Goal: Ask a question: Seek information or help from site administrators or community

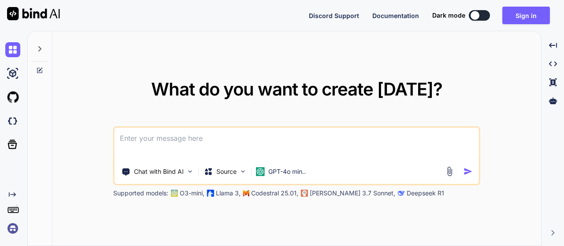
click at [189, 139] on textarea at bounding box center [297, 144] width 364 height 33
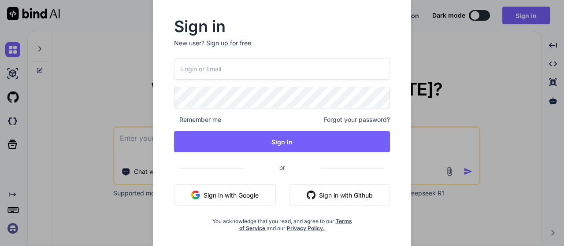
click at [217, 70] on input "email" at bounding box center [282, 69] width 216 height 22
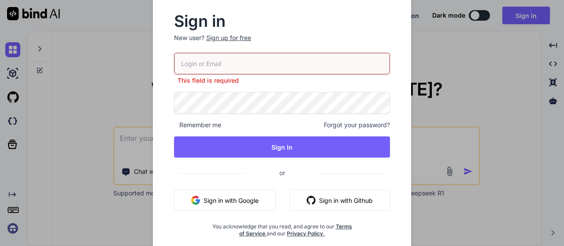
click at [238, 45] on p "New user? Sign up for free" at bounding box center [282, 42] width 216 height 19
click at [222, 67] on input "email" at bounding box center [282, 64] width 216 height 22
click at [228, 39] on div "Sign up for free" at bounding box center [228, 37] width 45 height 9
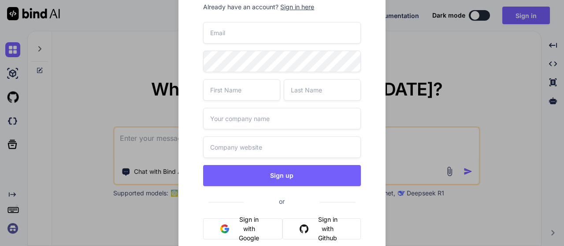
click at [237, 39] on input "email" at bounding box center [281, 33] width 157 height 22
type input "[EMAIL_ADDRESS][DOMAIN_NAME]"
click at [239, 96] on input "text" at bounding box center [241, 90] width 77 height 22
type input "asd"
click at [322, 91] on input "text" at bounding box center [322, 90] width 77 height 22
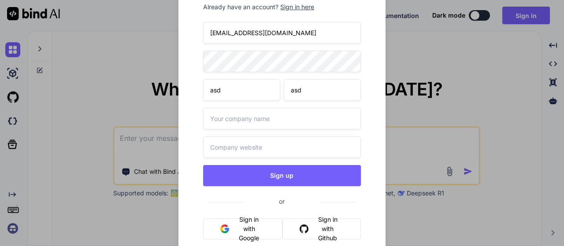
type input "asd"
click at [262, 119] on input "text" at bounding box center [281, 119] width 157 height 22
type input "asda"
click at [252, 144] on input "text" at bounding box center [281, 148] width 157 height 22
type input "ada.in"
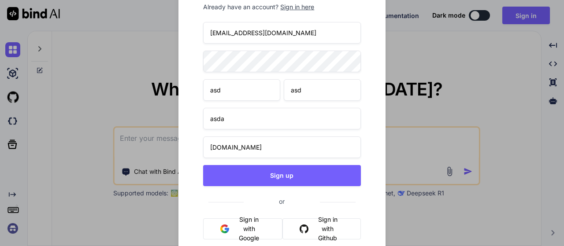
drag, startPoint x: 272, startPoint y: 34, endPoint x: 22, endPoint y: 34, distance: 249.3
click at [148, 34] on div "Create account Already have an account? Sign in here ads@yopmail.com asd asd as…" at bounding box center [282, 123] width 564 height 246
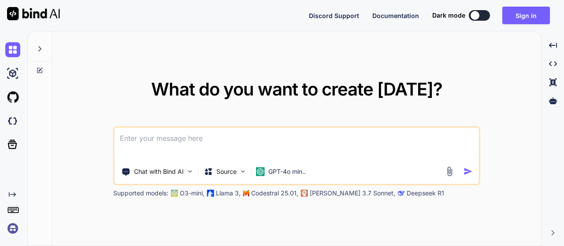
click at [273, 143] on textarea at bounding box center [297, 144] width 364 height 33
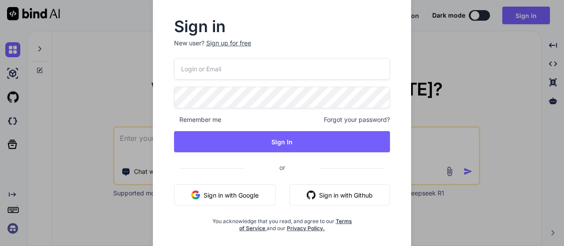
click at [230, 44] on div "Sign up for free" at bounding box center [228, 43] width 45 height 9
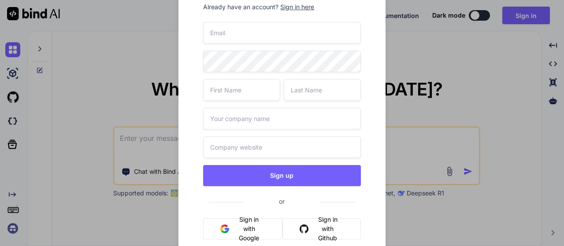
click at [240, 30] on input "email" at bounding box center [281, 33] width 157 height 22
type input "[EMAIL_ADDRESS][DOMAIN_NAME]"
click at [249, 96] on input "text" at bounding box center [241, 90] width 77 height 22
type input "sda"
click at [314, 89] on input "text" at bounding box center [322, 90] width 77 height 22
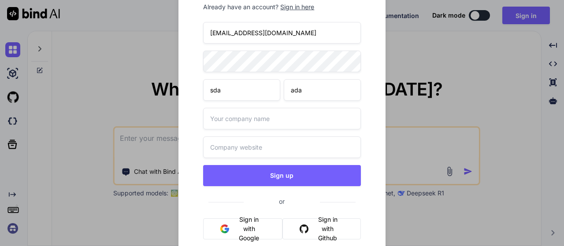
type input "ada"
click at [241, 126] on input "text" at bounding box center [281, 119] width 157 height 22
type input "asda"
drag, startPoint x: 250, startPoint y: 141, endPoint x: 266, endPoint y: 148, distance: 17.0
click at [250, 142] on input "text" at bounding box center [281, 148] width 157 height 22
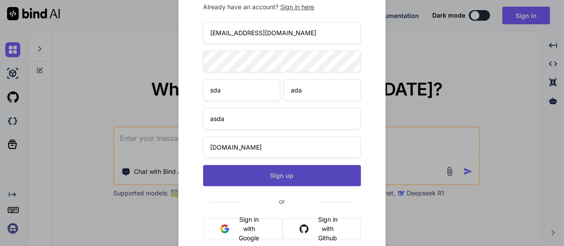
type input "da.in"
click at [279, 176] on button "Sign up" at bounding box center [281, 175] width 157 height 21
click at [298, 178] on button "Sign up" at bounding box center [281, 175] width 157 height 21
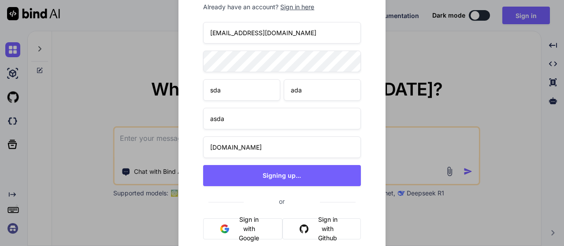
type textarea "x"
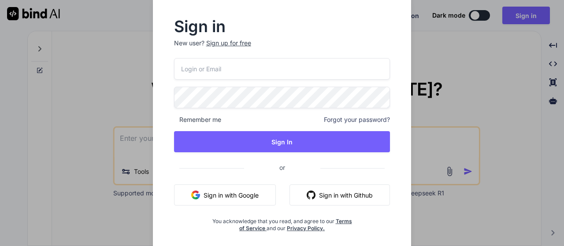
type textarea "x"
click at [214, 62] on input "email" at bounding box center [282, 69] width 216 height 22
paste input "[EMAIL_ADDRESS][DOMAIN_NAME]"
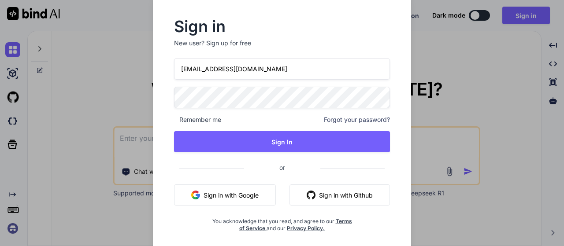
type input "[EMAIL_ADDRESS][DOMAIN_NAME]"
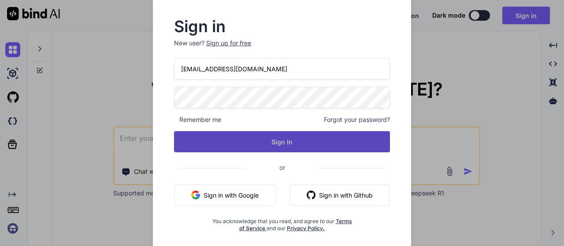
click at [312, 140] on button "Sign In" at bounding box center [282, 141] width 216 height 21
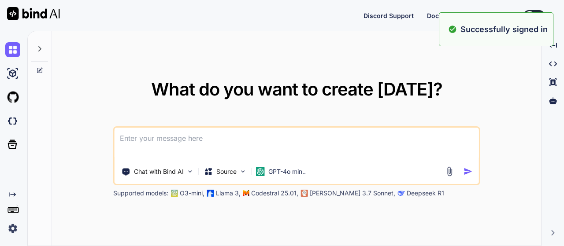
click at [333, 76] on div "What do you want to create [DATE]? Chat with Bind AI Source GPT-4o min.. Suppor…" at bounding box center [296, 138] width 489 height 215
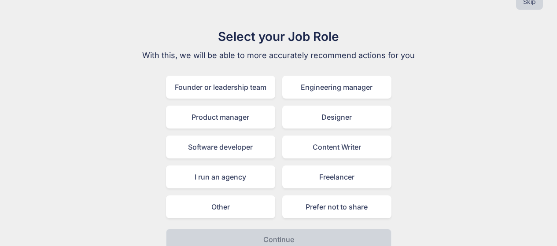
scroll to position [31, 0]
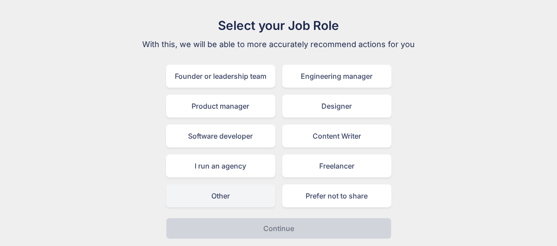
click at [226, 199] on div "Other" at bounding box center [220, 196] width 109 height 23
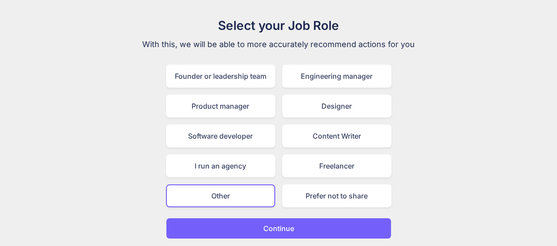
click at [281, 230] on p "Continue" at bounding box center [278, 228] width 31 height 11
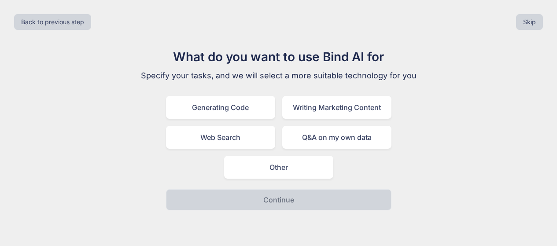
scroll to position [0, 0]
click at [280, 169] on div "Other" at bounding box center [281, 167] width 109 height 23
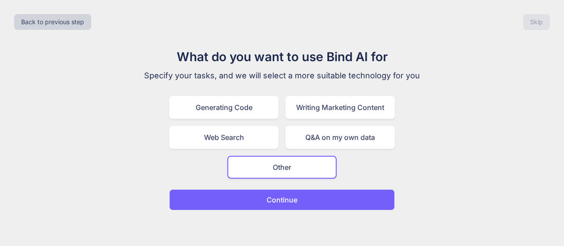
click at [290, 198] on p "Continue" at bounding box center [282, 200] width 31 height 11
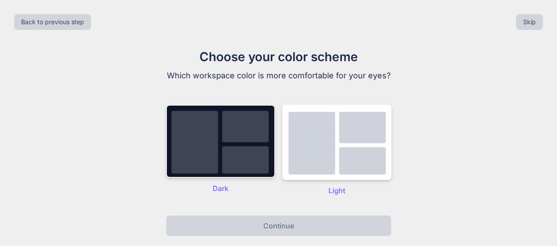
click at [227, 178] on img at bounding box center [220, 141] width 109 height 73
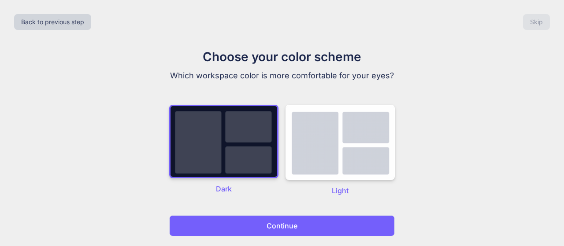
click at [229, 222] on button "Continue" at bounding box center [282, 225] width 226 height 21
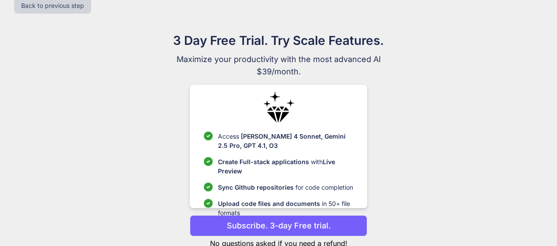
scroll to position [44, 0]
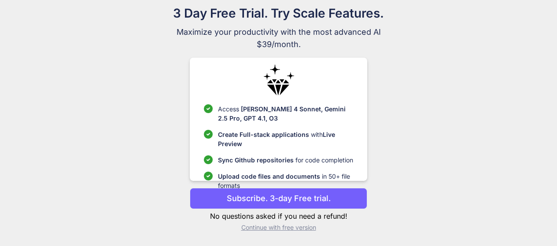
click at [286, 226] on p "Continue with free version" at bounding box center [279, 227] width 178 height 9
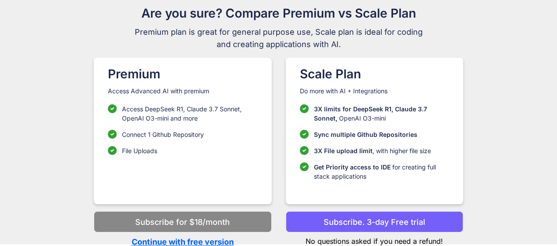
scroll to position [45, 0]
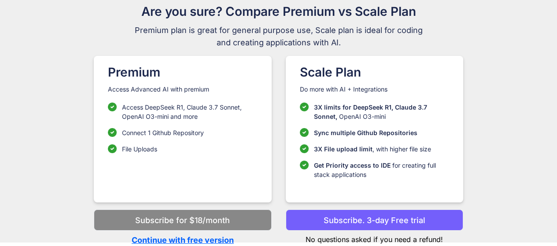
click at [197, 237] on p "Continue with free version" at bounding box center [183, 240] width 178 height 12
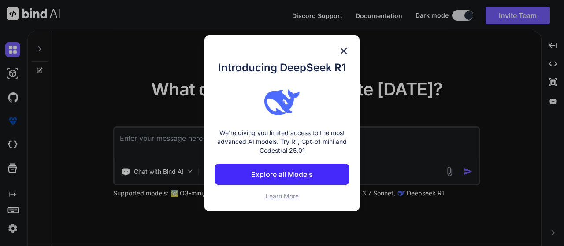
type textarea "x"
click at [343, 52] on img at bounding box center [343, 51] width 11 height 11
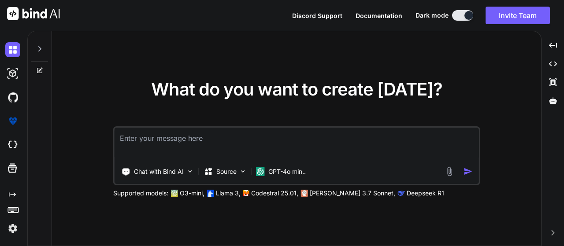
drag, startPoint x: 340, startPoint y: 49, endPoint x: 350, endPoint y: 48, distance: 9.7
click at [341, 49] on div "What do you want to create [DATE]? Chat with Bind AI Source GPT-4o min.. Suppor…" at bounding box center [296, 138] width 489 height 215
click at [254, 62] on div "What do you want to create [DATE]? Chat with Bind AI Source GPT-4o min.. Suppor…" at bounding box center [296, 138] width 489 height 215
click at [162, 138] on textarea at bounding box center [297, 144] width 364 height 33
click at [185, 48] on div "What do you want to create [DATE]? Chat with Bind AI Source GPT-4o min.. Suppor…" at bounding box center [296, 138] width 489 height 215
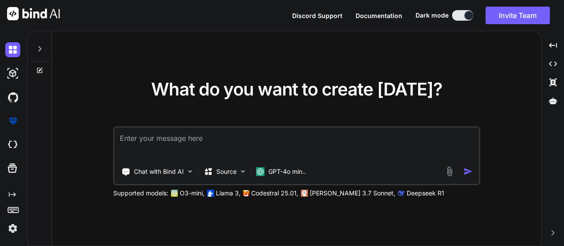
click at [167, 142] on textarea at bounding box center [297, 144] width 364 height 33
paste textarea "16.1.2. RDP [ Jump to resources ] In this next example, we will attempt to use …"
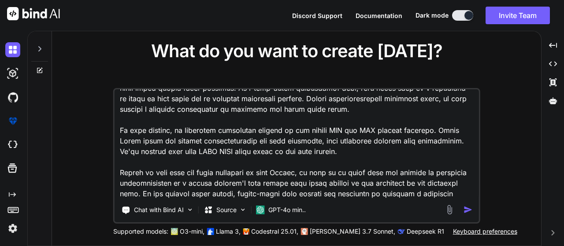
type textarea "16.1.2. RDP [ Jump to resources ] In this next example, we will attempt to use …"
click at [470, 210] on img "button" at bounding box center [467, 209] width 9 height 9
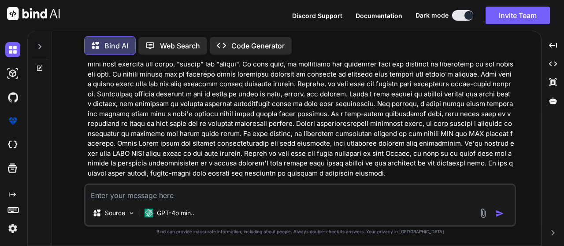
scroll to position [279, 0]
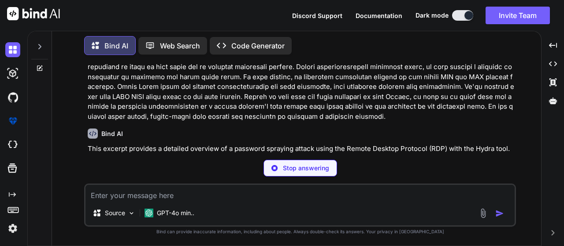
click at [198, 190] on textarea at bounding box center [299, 193] width 429 height 16
paste textarea "OS{940f4242e369b7a4101756233ef1f260} Enumerate Password Attacks - RDP - VM #1 a…"
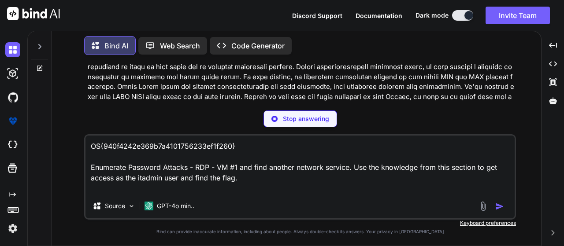
drag, startPoint x: 241, startPoint y: 162, endPoint x: 88, endPoint y: 154, distance: 154.0
click at [88, 154] on textarea "OS{940f4242e369b7a4101756233ef1f260} Enumerate Password Attacks - RDP - VM #1 a…" at bounding box center [299, 165] width 429 height 58
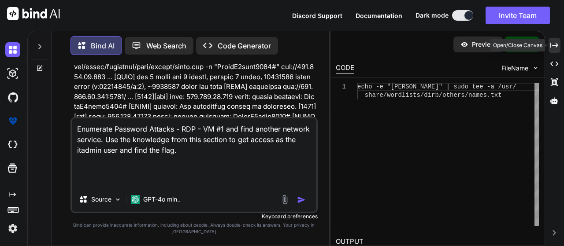
click at [552, 45] on icon at bounding box center [554, 45] width 8 height 5
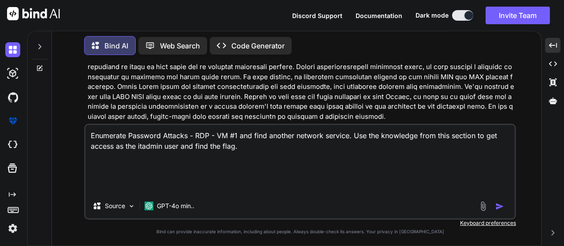
click at [96, 155] on textarea "Enumerate Password Attacks - RDP - VM #1 and find another network service. Use …" at bounding box center [299, 159] width 429 height 69
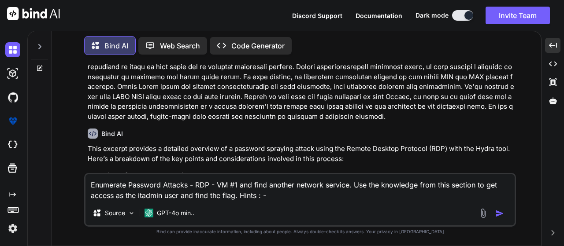
paste textarea "Perform an Nmap scan to identify the different network service. Use the rockyou…"
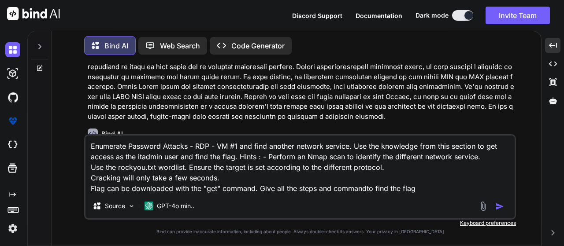
type textarea "Enumerate Password Attacks - RDP - VM #1 and find another network service. Use …"
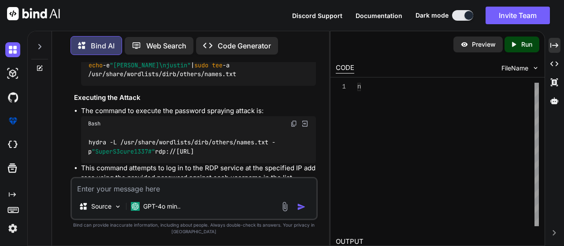
scroll to position [1207, 0]
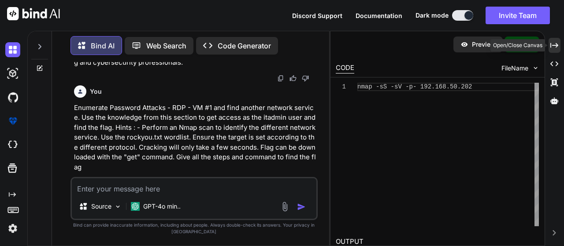
click at [557, 46] on icon at bounding box center [554, 45] width 8 height 5
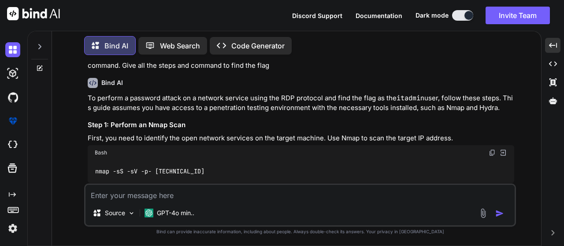
scroll to position [928, 0]
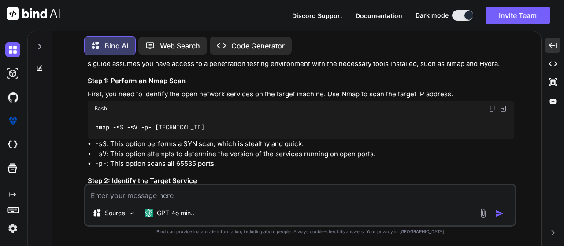
click at [492, 105] on img at bounding box center [492, 108] width 7 height 7
click at [319, 116] on div "nmap -sS -sV -p- [TECHNICAL_ID]" at bounding box center [301, 127] width 426 height 23
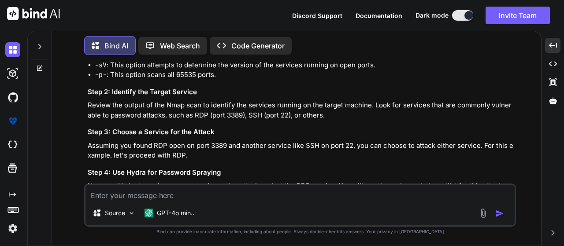
scroll to position [1016, 0]
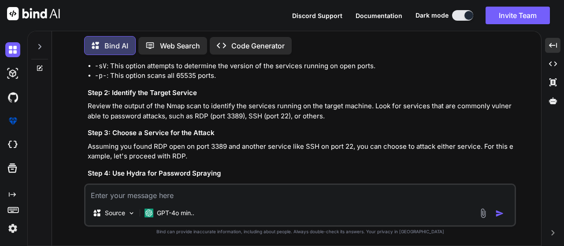
click at [123, 197] on textarea at bounding box center [299, 193] width 429 height 16
paste textarea "??$ sudo nmap -sV [TECHNICAL_ID] [sudo] password for kali: Starting Nmap 7.95 (…"
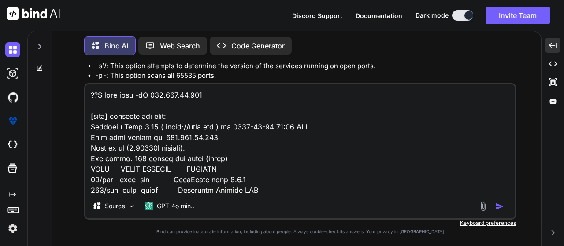
scroll to position [191, 0]
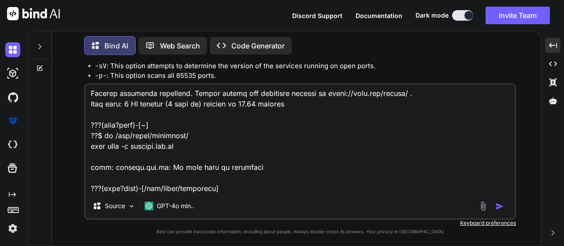
type textarea "??$ sudo nmap -sV [TECHNICAL_ID] [sudo] password for kali: Starting Nmap 7.95 (…"
click at [497, 203] on img "button" at bounding box center [499, 206] width 9 height 9
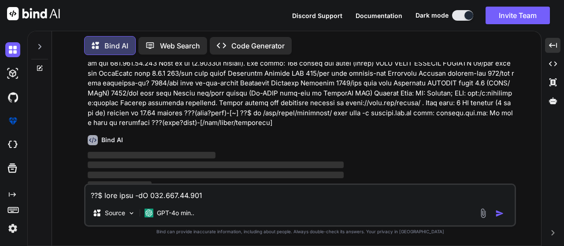
scroll to position [1751, 0]
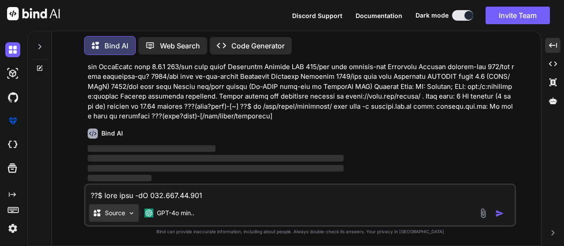
click at [134, 212] on img at bounding box center [131, 213] width 7 height 7
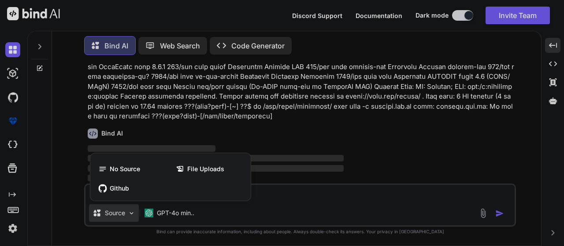
click at [308, 138] on div at bounding box center [282, 123] width 564 height 246
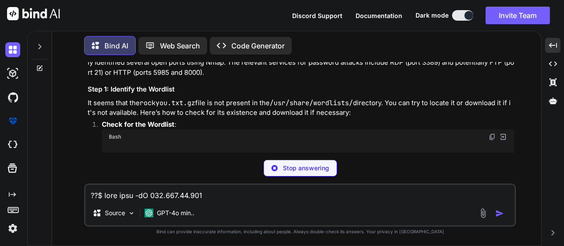
scroll to position [2450, 0]
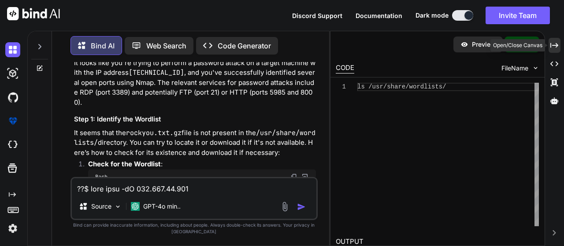
click at [554, 48] on icon "Created with Pixso." at bounding box center [554, 45] width 8 height 8
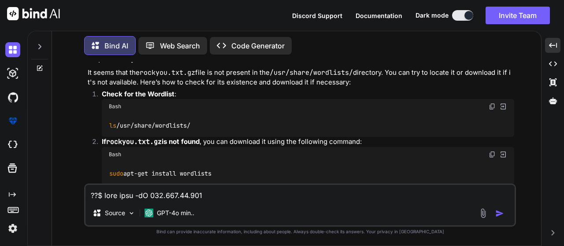
scroll to position [1883, 0]
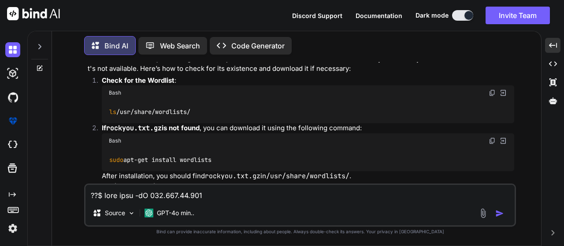
click at [495, 96] on img at bounding box center [492, 92] width 7 height 7
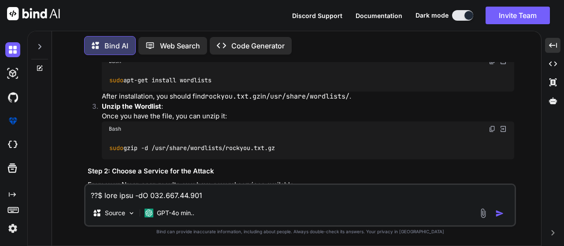
scroll to position [1971, 0]
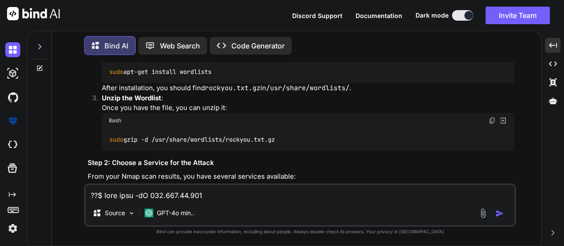
click at [490, 124] on img at bounding box center [492, 120] width 7 height 7
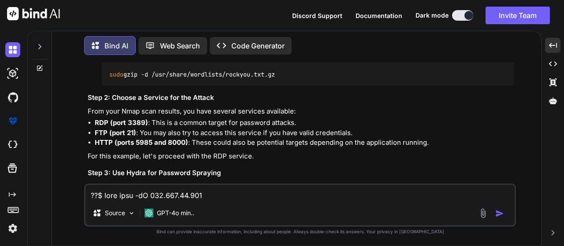
scroll to position [2104, 0]
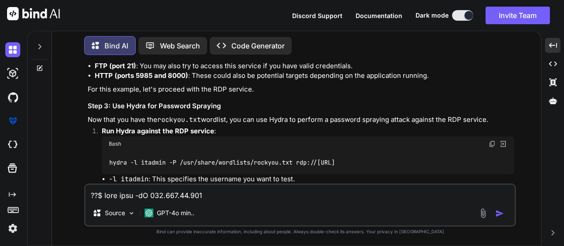
click at [158, 192] on textarea at bounding box center [299, 193] width 429 height 16
paste textarea "???(kali?kali)-[/usr/share/wordlists] ??$ ls /usr/share/wordlists/ amass dirbus…"
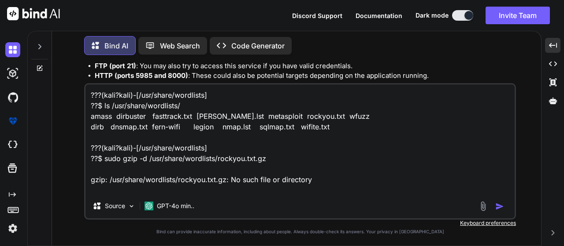
scroll to position [1, 0]
type textarea "???(kali?kali)-[/usr/share/wordlists] ??$ ls /usr/share/wordlists/ amass dirbus…"
click at [498, 206] on img "button" at bounding box center [499, 206] width 9 height 9
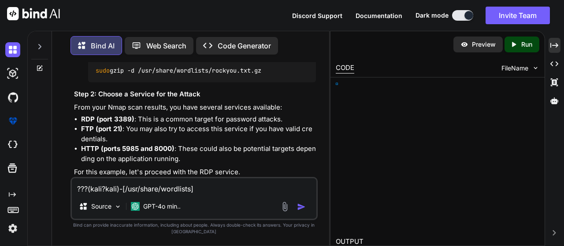
scroll to position [3468, 0]
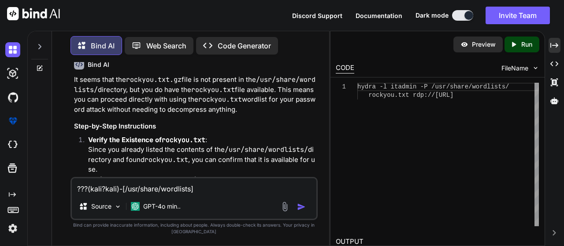
click at [561, 43] on div "Bind AI Web Search Created with Pixso. Code Generator You Bind AI This excerpt …" at bounding box center [295, 138] width 537 height 215
click at [558, 42] on icon "Created with Pixso." at bounding box center [554, 45] width 8 height 8
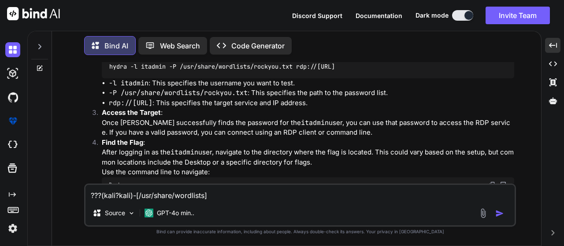
scroll to position [2843, 0]
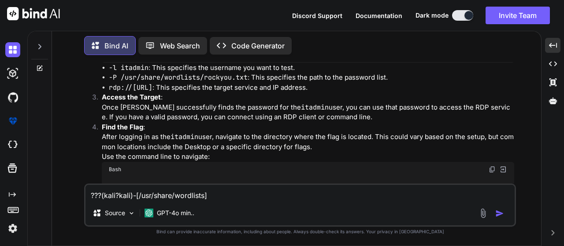
click at [492, 36] on img at bounding box center [492, 32] width 7 height 7
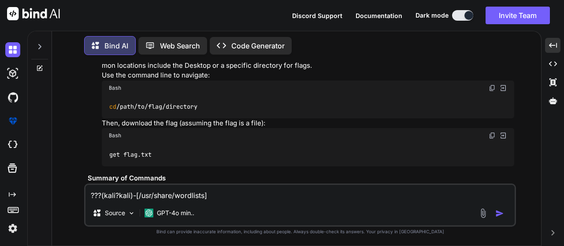
scroll to position [2931, 0]
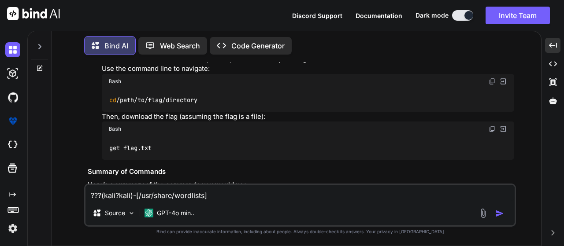
click at [139, 193] on textarea "???(kali?kali)-[/usr/share/wordlists] ??$ ls /usr/share/wordlists/ amass dirbus…" at bounding box center [299, 193] width 429 height 16
paste textarea "???(kali?kali)-[/usr/share/wordlists] ??$ hydra -l itadmin -P /usr/share/wordli…"
type textarea "???(kali?kali)-[/usr/share/wordlists] ??$ hydra -l itadmin -P /usr/share/wordli…"
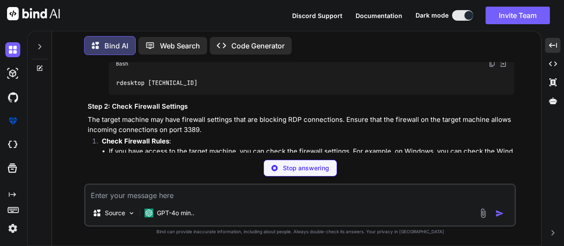
scroll to position [4315, 0]
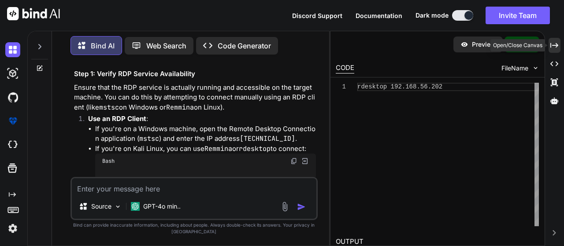
click at [552, 42] on icon "Created with Pixso." at bounding box center [554, 45] width 8 height 8
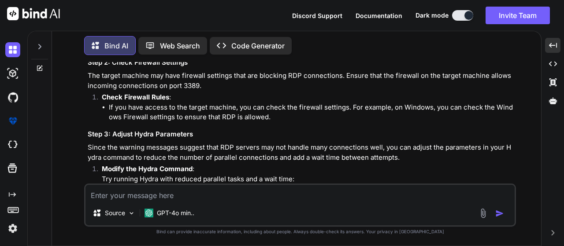
scroll to position [3518, 0]
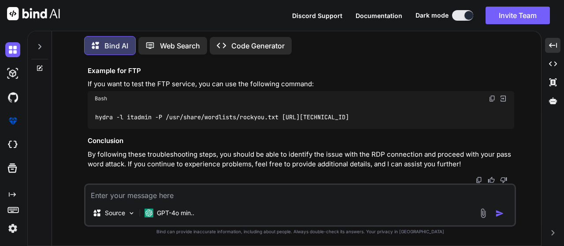
scroll to position [3910, 0]
click at [489, 98] on img at bounding box center [492, 98] width 7 height 7
click at [163, 193] on textarea at bounding box center [299, 193] width 429 height 16
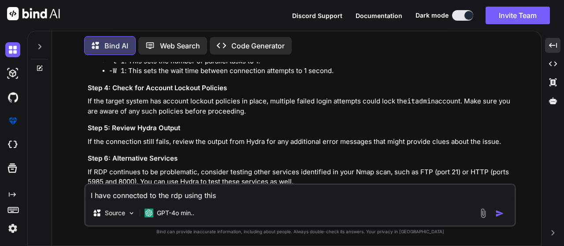
scroll to position [3558, 0]
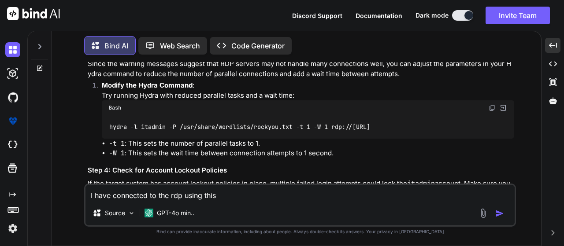
copy code "rdesktop [TECHNICAL_ID]"
drag, startPoint x: 278, startPoint y: 197, endPoint x: 371, endPoint y: 199, distance: 92.5
click at [279, 197] on textarea "I have connected to the rdp using this" at bounding box center [299, 193] width 429 height 16
paste textarea "rdesktop [TECHNICAL_ID]"
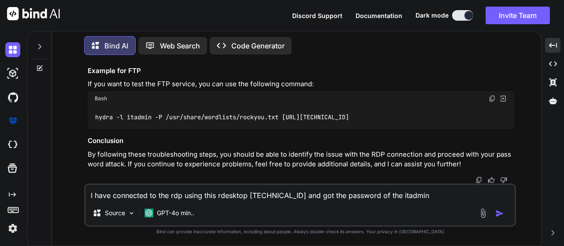
scroll to position [3734, 0]
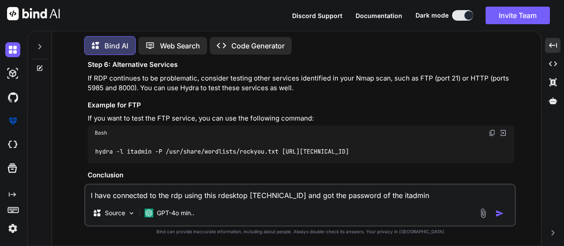
click at [432, 195] on textarea "I have connected to the rdp using this rdesktop [TECHNICAL_ID] and got the pass…" at bounding box center [299, 193] width 429 height 16
paste textarea "hydra -l itadmin -P /usr/share/wordlists/rockyou.txt -t 1 -W 1 rdp://[URL]"
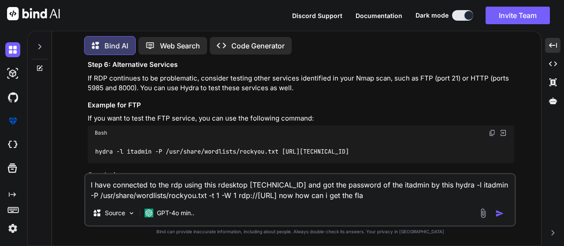
type textarea "I have connected to the rdp using this rdesktop [TECHNICAL_ID] and got the pass…"
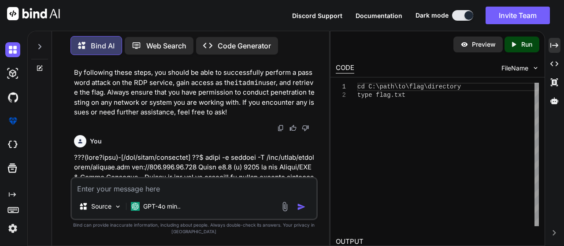
scroll to position [5094, 0]
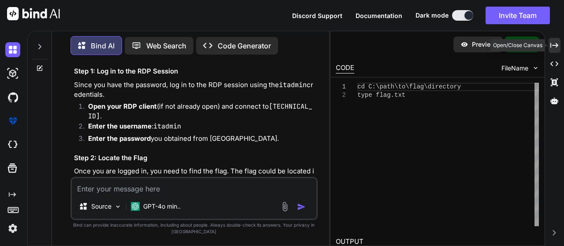
click at [556, 44] on icon "Created with Pixso." at bounding box center [554, 45] width 8 height 8
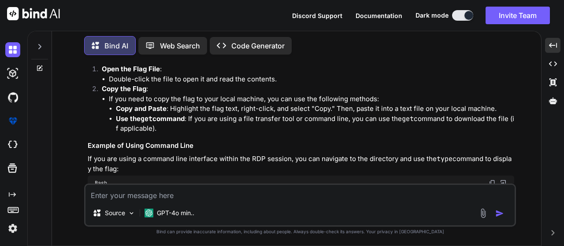
scroll to position [4146, 0]
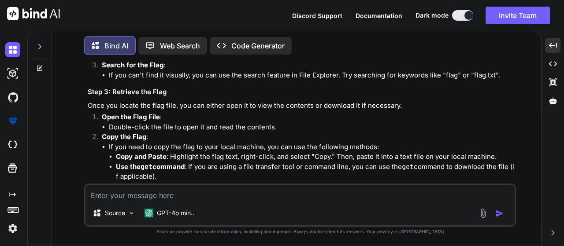
click at [132, 196] on textarea at bounding box center [299, 193] width 429 height 16
paste textarea "???(kali?kali)-[/usr/share/wordlists] ??$ hydra -l itadmin -P /usr/share/wordli…"
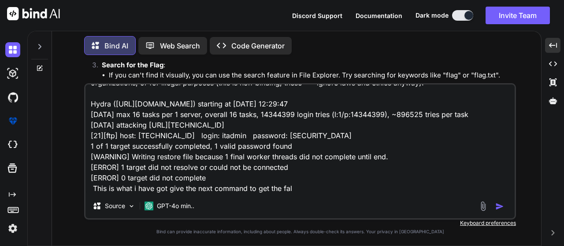
type textarea "???(kali?kali)-[/usr/share/wordlists] ??$ hydra -l itadmin -P /usr/share/wordli…"
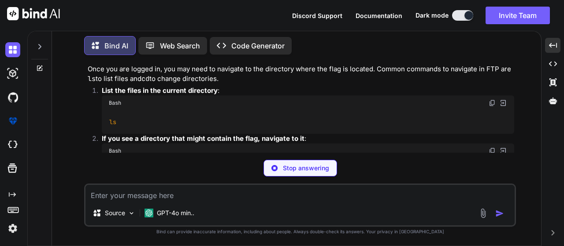
scroll to position [6034, 0]
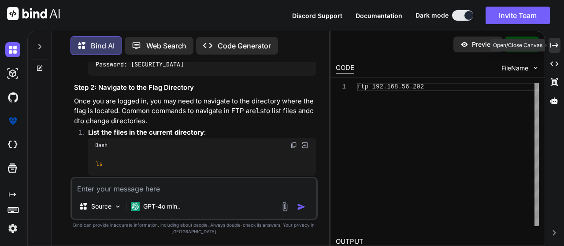
click at [553, 50] on div "Created with Pixso." at bounding box center [554, 45] width 12 height 15
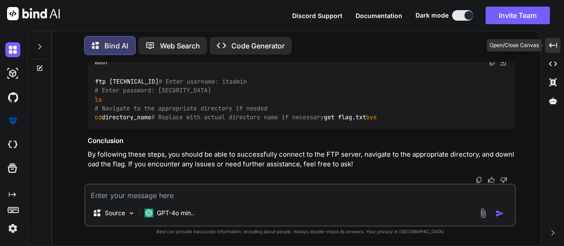
scroll to position [4693, 0]
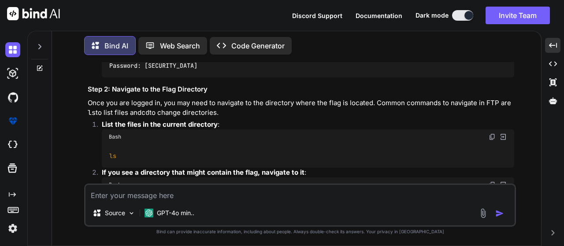
drag, startPoint x: 239, startPoint y: 169, endPoint x: 267, endPoint y: 169, distance: 27.8
click at [267, 30] on div "Name ( 192.168 . 56.202 :yourusername ): itadmin" at bounding box center [308, 18] width 412 height 23
copy code "itadmin"
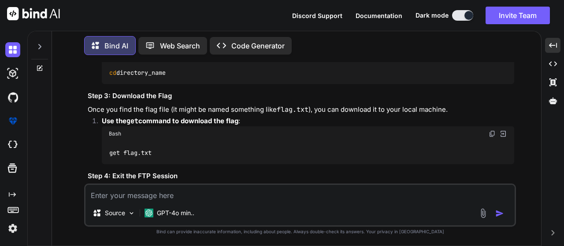
scroll to position [4825, 0]
drag, startPoint x: 145, startPoint y: 85, endPoint x: 181, endPoint y: 85, distance: 36.1
copy span "hellokitty"
click at [141, 189] on textarea at bounding box center [299, 193] width 429 height 16
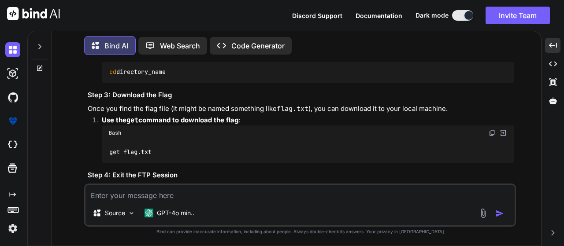
paste textarea "???(kali?kali)-[/usr/share/wordlists] ??$ ftp [TECHNICAL_ID] Connected to [TECH…"
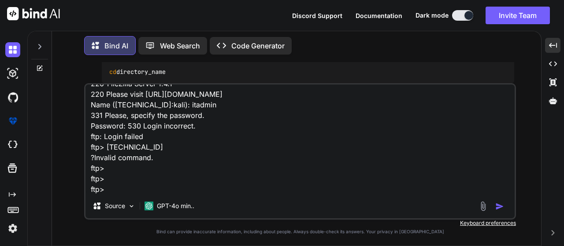
type textarea "???(kali?kali)-[/usr/share/wordlists] ??$ ftp [TECHNICAL_ID] Connected to [TECH…"
click at [496, 203] on img "button" at bounding box center [499, 206] width 9 height 9
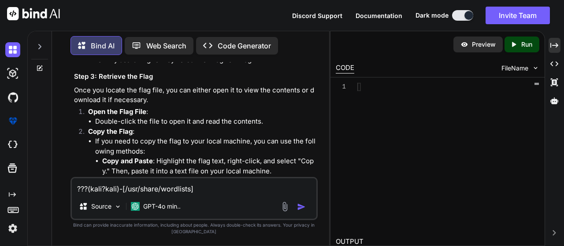
scroll to position [6682, 0]
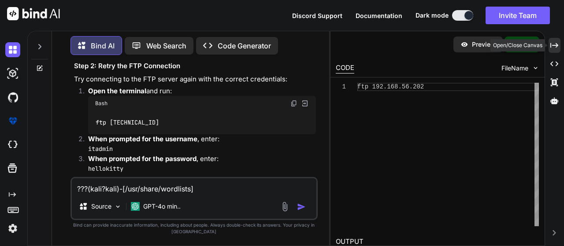
click at [555, 48] on icon "Created with Pixso." at bounding box center [554, 45] width 8 height 8
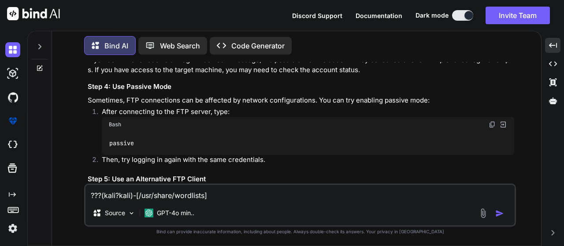
scroll to position [5469, 0]
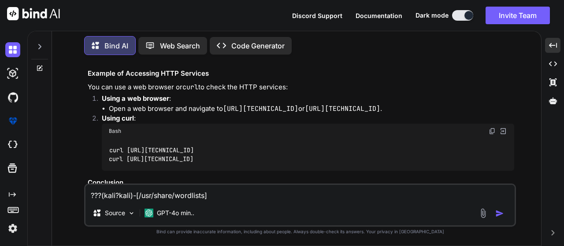
scroll to position [5645, 0]
click at [116, 198] on textarea "???(kali?kali)-[/usr/share/wordlists] ??$ ftp [TECHNICAL_ID] Connected to [TECH…" at bounding box center [299, 193] width 429 height 16
paste textarea "Password: 230 Login successful. Remote system type is UNIX. Using binary mode t…"
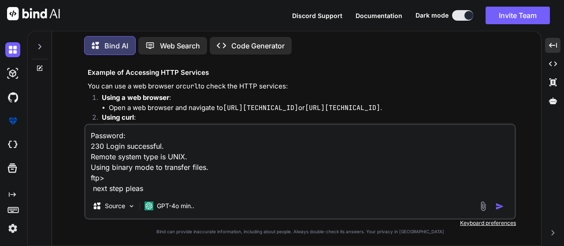
type textarea "Password: 230 Login successful. Remote system type is UNIX. Using binary mode t…"
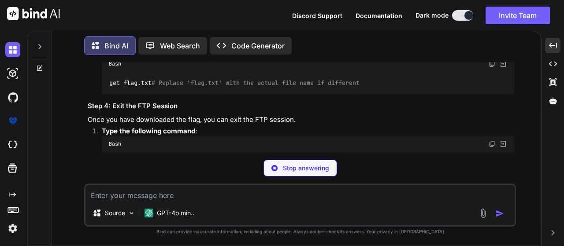
scroll to position [7543, 0]
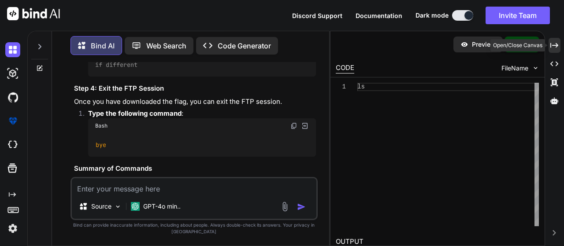
click at [557, 48] on icon "Created with Pixso." at bounding box center [554, 45] width 8 height 8
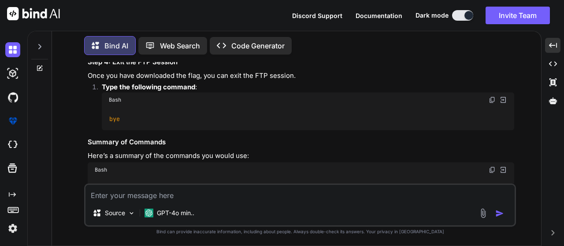
click at [120, 198] on textarea at bounding box center [299, 193] width 429 height 16
paste textarea "ftp> ls 229 Entering Extended Passive Mode (|||50317|) 150 Starting data transf…"
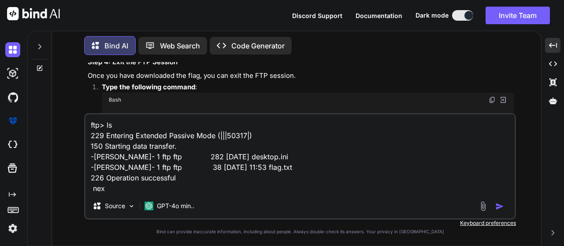
type textarea "ftp> ls 229 Entering Extended Passive Mode (|||50317|) 150 Starting data transf…"
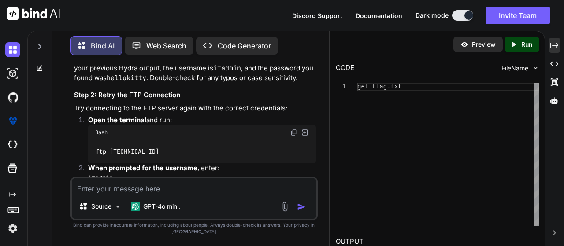
scroll to position [8184, 0]
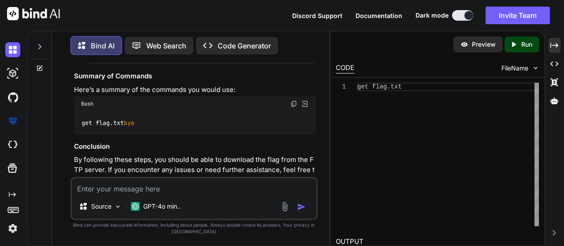
click at [136, 185] on textarea at bounding box center [194, 186] width 245 height 16
paste textarea "150 Starting data transfer. -[PERSON_NAME]- 1 ftp ftp 282 [DATE] desktop.ini -[…"
type textarea "150 Starting data transfer. -[PERSON_NAME]- 1 ftp ftp 282 [DATE] desktop.ini -[…"
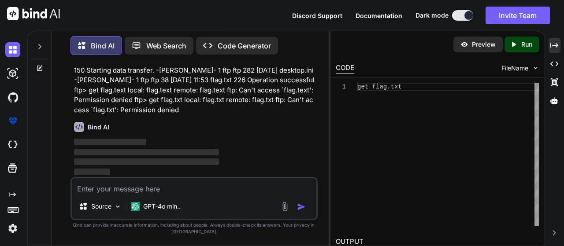
scroll to position [8519, 0]
click at [552, 47] on icon "Created with Pixso." at bounding box center [554, 45] width 8 height 8
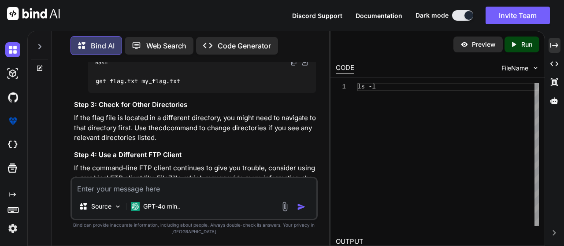
scroll to position [8646, 0]
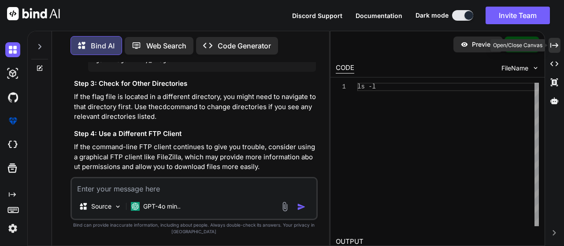
click at [558, 48] on icon "Created with Pixso." at bounding box center [554, 45] width 8 height 8
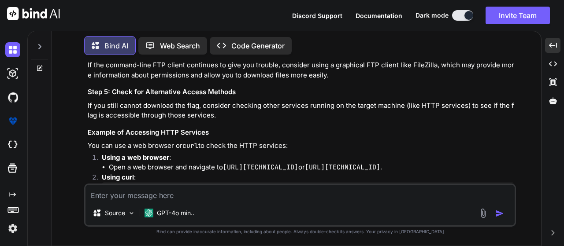
scroll to position [7058, 0]
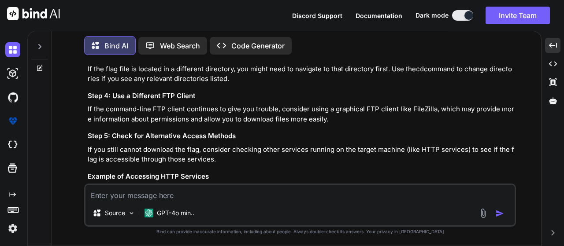
click at [128, 194] on textarea at bounding box center [299, 193] width 429 height 16
paste textarea "ftp: Can't access `flag.txt': Permission denied ftp> ls -l 229 Entering Extende…"
type textarea "ftp: Can't access `flag.txt': Permission denied ftp> ls -l 229 Entering Extende…"
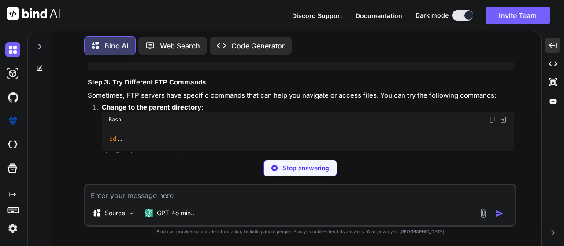
scroll to position [7624, 0]
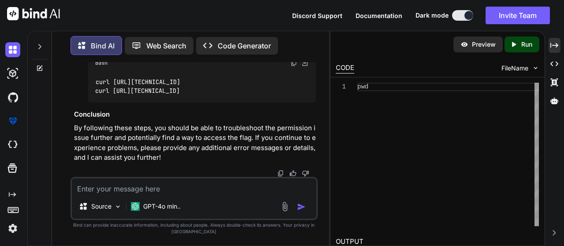
scroll to position [9860, 0]
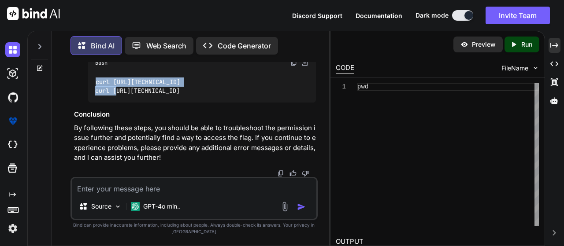
drag, startPoint x: 94, startPoint y: 121, endPoint x: 207, endPoint y: 118, distance: 113.7
click at [207, 103] on div "curl [URL][TECHNICAL_ID] curl [URL][TECHNICAL_ID]" at bounding box center [202, 86] width 228 height 32
click at [224, 103] on div "curl [URL][TECHNICAL_ID] curl [URL][TECHNICAL_ID]" at bounding box center [202, 86] width 228 height 32
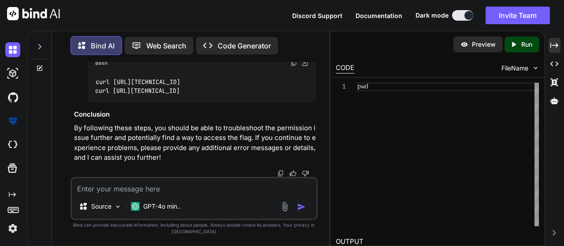
drag, startPoint x: 212, startPoint y: 70, endPoint x: 232, endPoint y: 70, distance: 20.3
click at [232, 35] on code "[URL][TECHNICAL_ID]" at bounding box center [246, 30] width 75 height 9
click at [205, 45] on code "[URL][TECHNICAL_ID]" at bounding box center [203, 35] width 216 height 19
drag, startPoint x: 205, startPoint y: 85, endPoint x: 145, endPoint y: 85, distance: 59.9
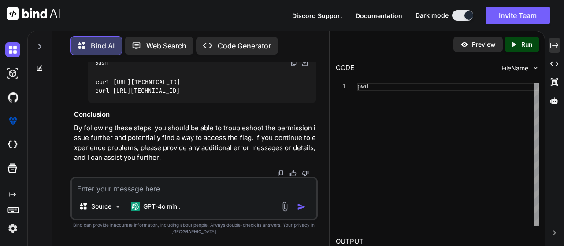
click at [145, 45] on code "[URL][TECHNICAL_ID]" at bounding box center [203, 35] width 216 height 19
click at [246, 46] on li "Open a web browser and navigate to [URL][TECHNICAL_ID] or [URL][TECHNICAL_ID] ." at bounding box center [205, 36] width 221 height 20
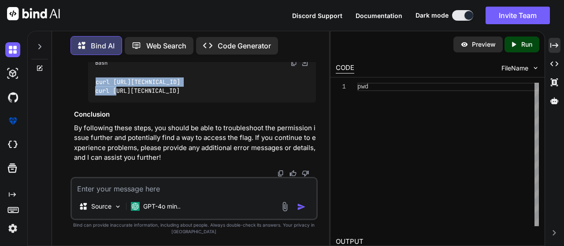
drag, startPoint x: 91, startPoint y: 123, endPoint x: 230, endPoint y: 120, distance: 139.2
click at [230, 103] on div "curl [URL][TECHNICAL_ID] curl [URL][TECHNICAL_ID]" at bounding box center [202, 86] width 228 height 32
copy code "curl [URL][TECHNICAL_ID]"
click at [230, 103] on div "curl [URL][TECHNICAL_ID] curl [URL][TECHNICAL_ID]" at bounding box center [202, 86] width 228 height 32
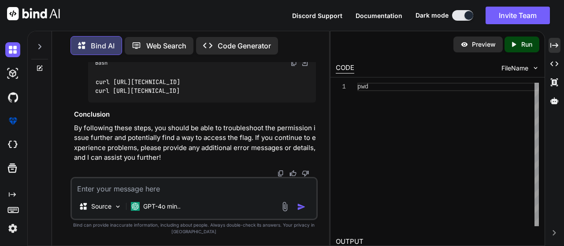
drag, startPoint x: 209, startPoint y: 132, endPoint x: 95, endPoint y: 134, distance: 113.7
click at [95, 103] on div "curl [URL][TECHNICAL_ID] curl [URL][TECHNICAL_ID]" at bounding box center [202, 86] width 228 height 32
click at [232, 99] on div "curl [URL][TECHNICAL_ID] curl [URL][TECHNICAL_ID]" at bounding box center [202, 86] width 228 height 32
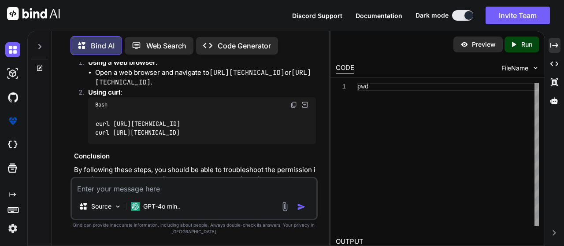
scroll to position [9678, 0]
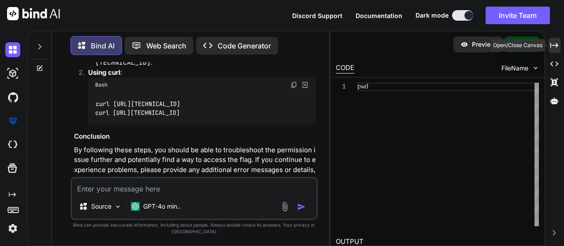
click at [555, 46] on icon "Created with Pixso." at bounding box center [554, 45] width 8 height 8
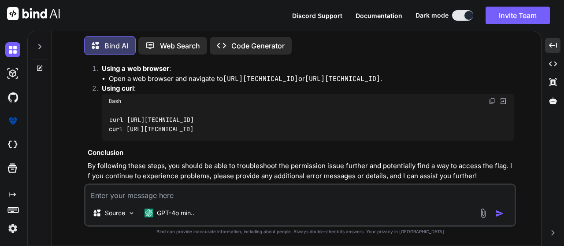
scroll to position [7976, 0]
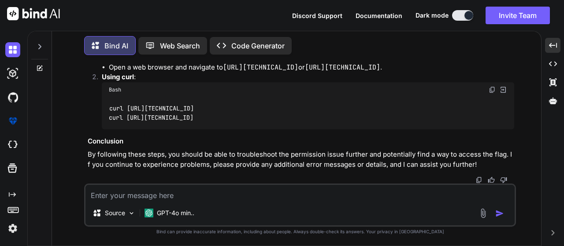
click at [142, 186] on textarea at bounding box center [299, 193] width 429 height 16
paste textarea "/ Name ([TECHNICAL_ID]:kali): itadmin 331 Please, specify the password. Passwor…"
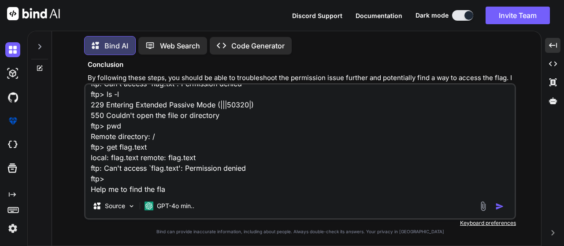
type textarea "/ Name ([TECHNICAL_ID]:kali): itadmin 331 Please, specify the password. Passwor…"
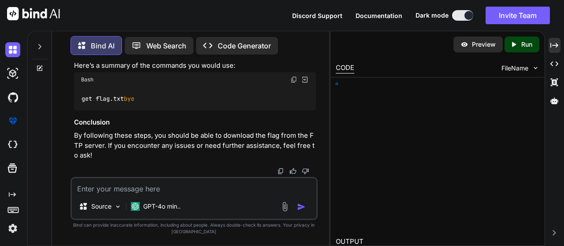
scroll to position [10013, 0]
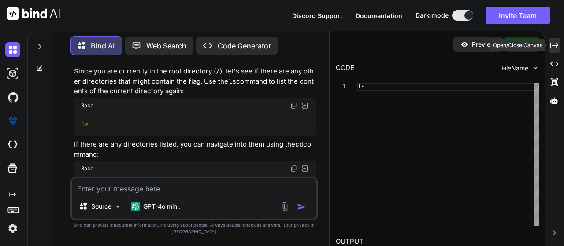
click at [560, 44] on div "Created with Pixso." at bounding box center [554, 45] width 12 height 15
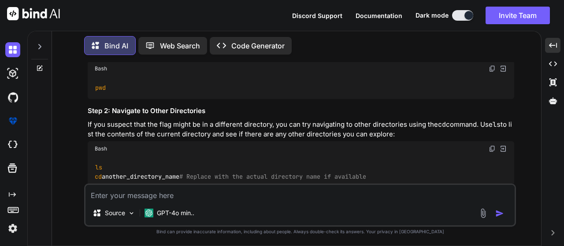
scroll to position [7517, 0]
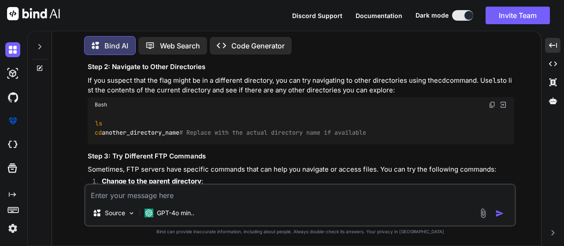
drag, startPoint x: 339, startPoint y: 124, endPoint x: 367, endPoint y: 124, distance: 27.8
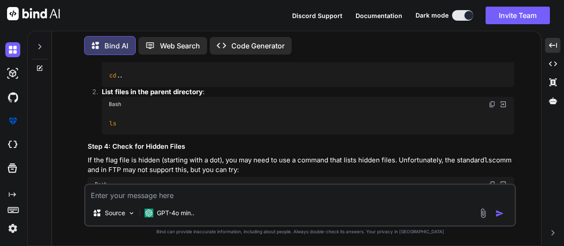
scroll to position [7606, 0]
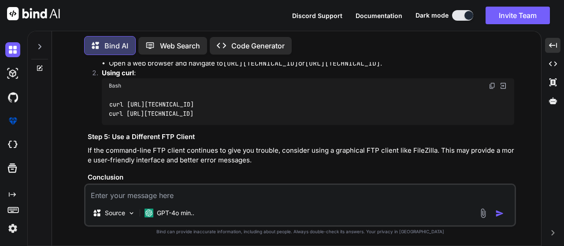
scroll to position [8443, 0]
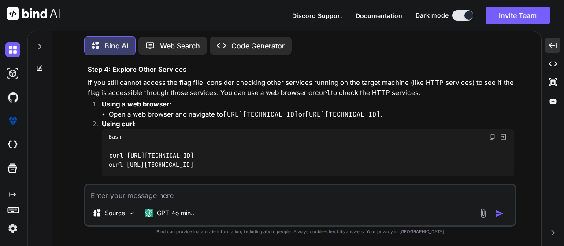
drag, startPoint x: 137, startPoint y: 143, endPoint x: 86, endPoint y: 143, distance: 51.1
click at [86, 143] on div "You Bind AI This excerpt provides a detailed overview of a password spraying at…" at bounding box center [301, 123] width 430 height 122
copy code "get flag.txt"
click at [145, 193] on textarea at bounding box center [299, 193] width 429 height 16
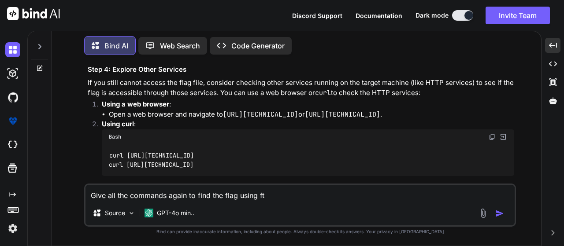
type textarea "Give all the commands again to find the flag using ftp"
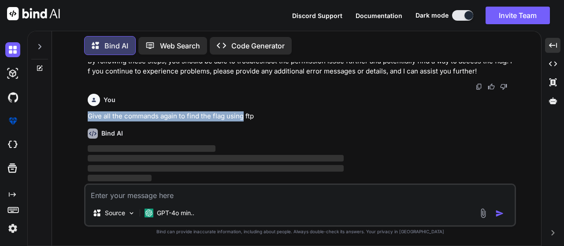
scroll to position [8800, 0]
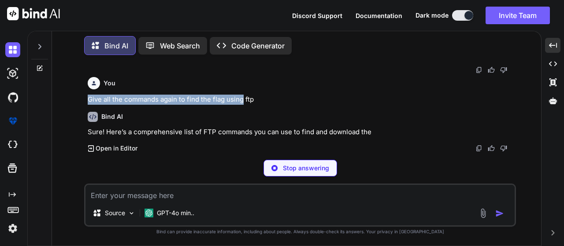
drag, startPoint x: 85, startPoint y: 117, endPoint x: 242, endPoint y: 119, distance: 157.3
click at [242, 119] on div "You Bind AI This excerpt provides a detailed overview of a password spraying at…" at bounding box center [300, 154] width 432 height 184
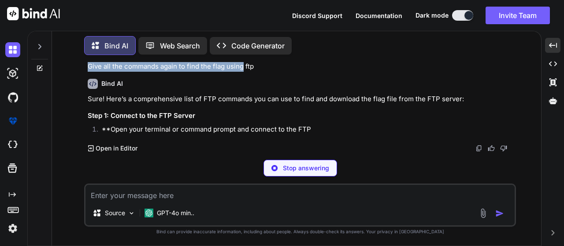
click at [276, 167] on img at bounding box center [274, 168] width 6 height 6
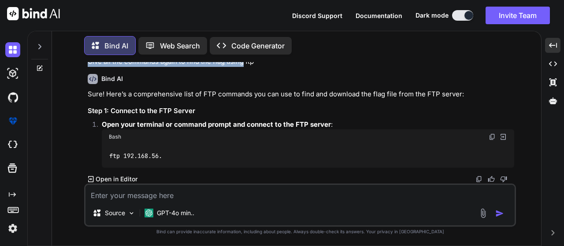
copy p "Give all the commands again to find the flag using"
click at [195, 193] on textarea at bounding box center [299, 193] width 429 height 16
paste textarea "Give all the commands again to find the flag using"
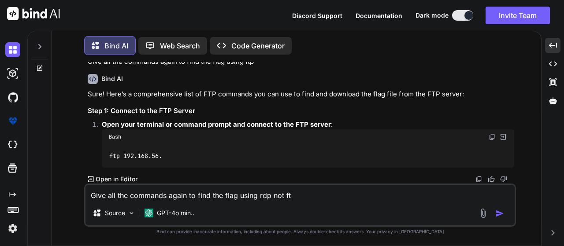
type textarea "Give all the commands again to find the flag using rdp not ftp"
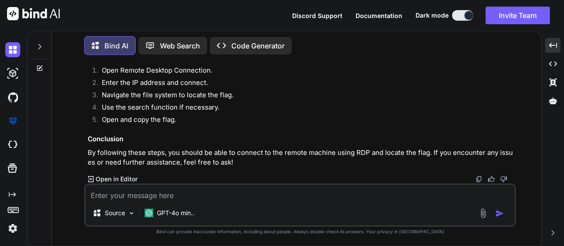
scroll to position [9406, 0]
click at [166, 189] on textarea at bounding box center [299, 193] width 429 height 16
type textarea "Give all the command"
click at [43, 37] on div at bounding box center [39, 44] width 17 height 30
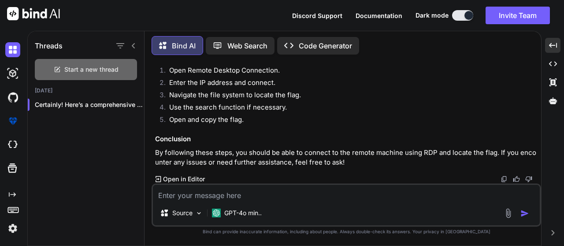
click at [82, 66] on span "Start a new thread" at bounding box center [91, 69] width 54 height 9
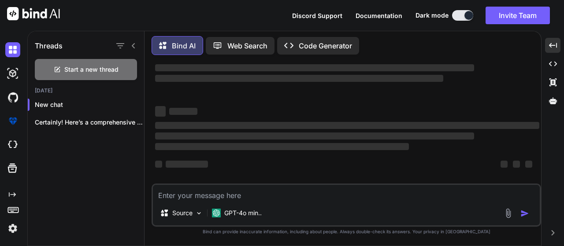
scroll to position [0, 0]
